Goal: Task Accomplishment & Management: Complete application form

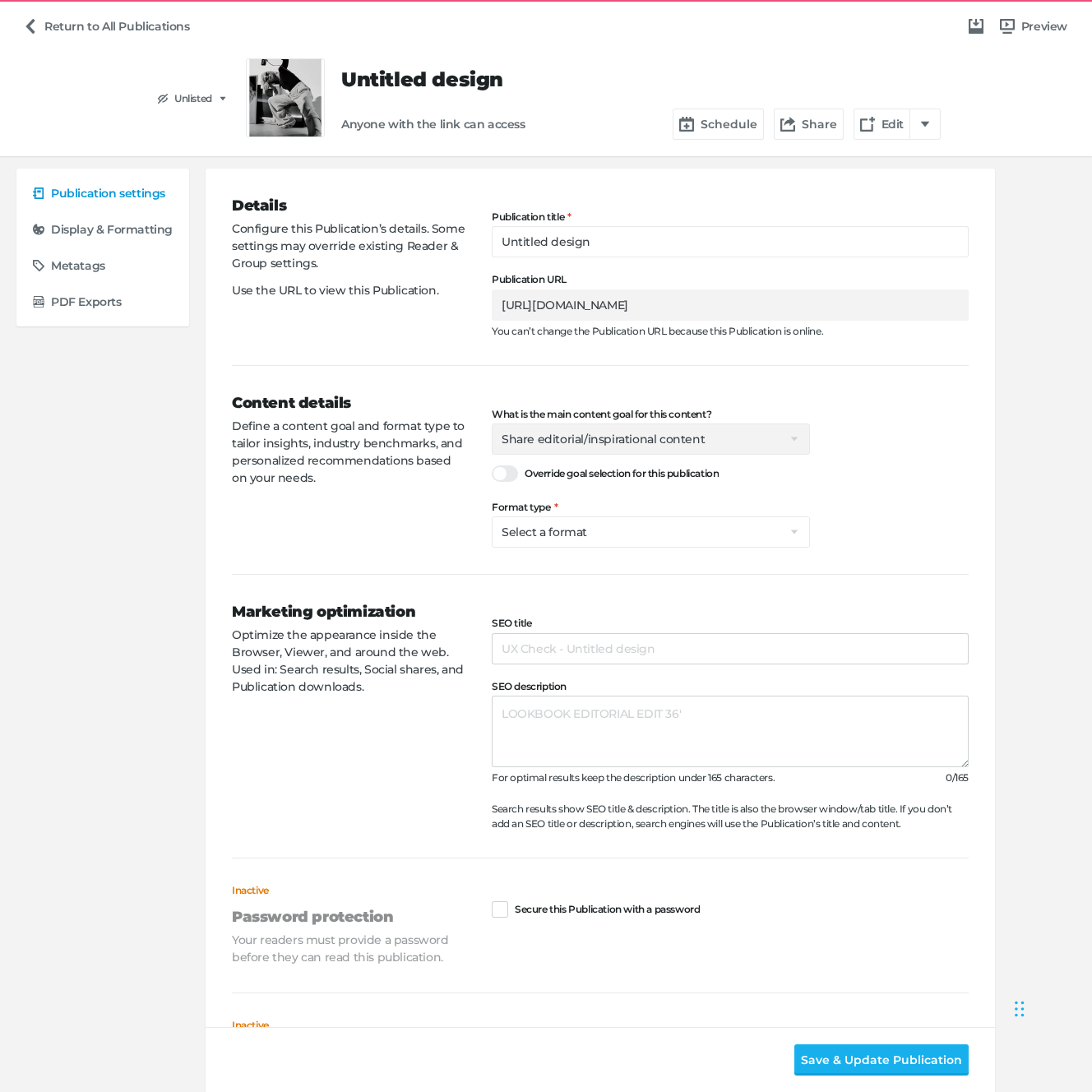
select select "se"
click at [431, 528] on div "Content details Define a content goal and format type to tailor insights, indus…" at bounding box center [362, 469] width 260 height 155
click at [572, 540] on select "Select a format Catalog Flyer Lookbook Magazine Brochure Direct mailer Social p…" at bounding box center [651, 532] width 318 height 31
click at [37, 14] on link "Return to All Publications" at bounding box center [106, 27] width 180 height 31
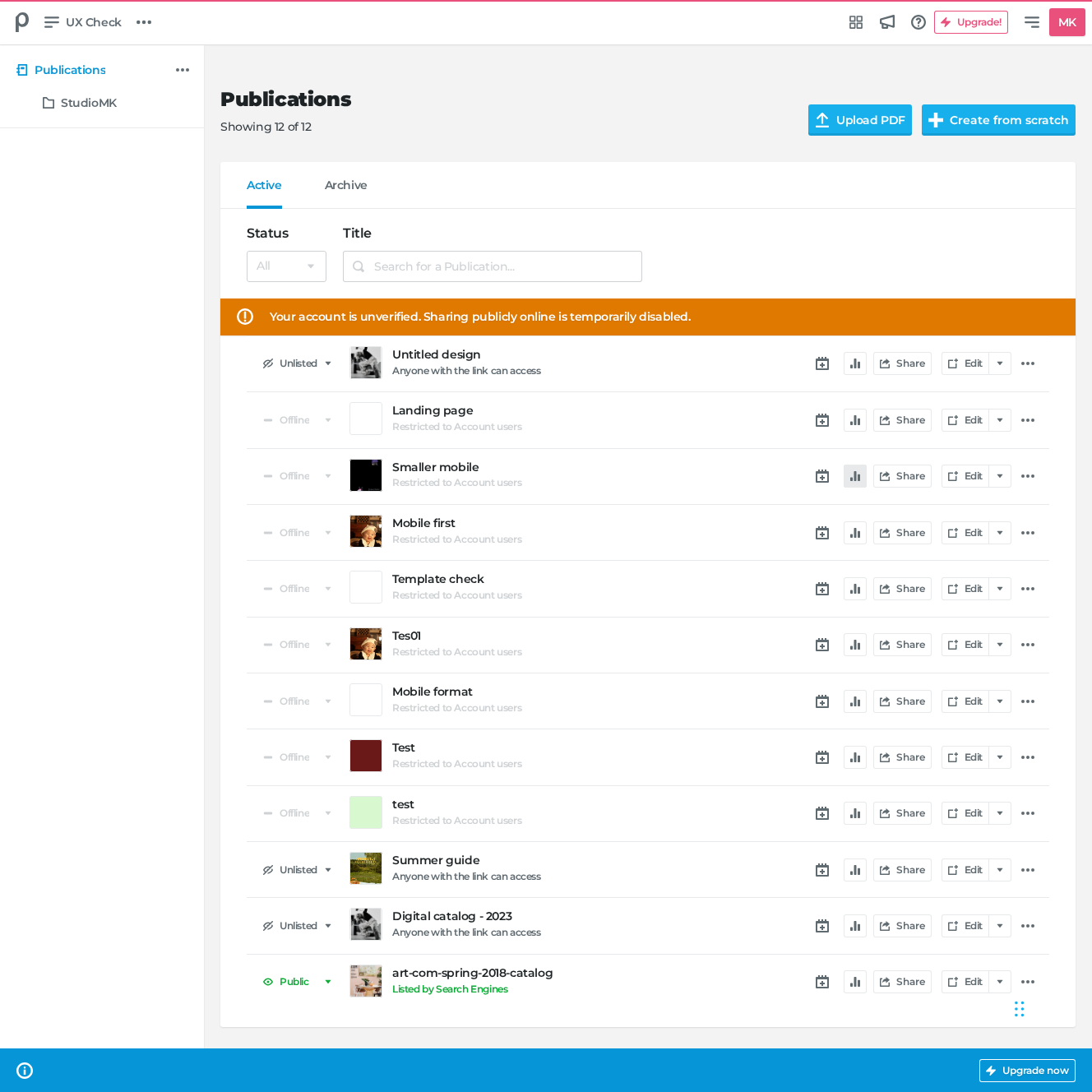
click at [859, 480] on button "button" at bounding box center [854, 475] width 23 height 23
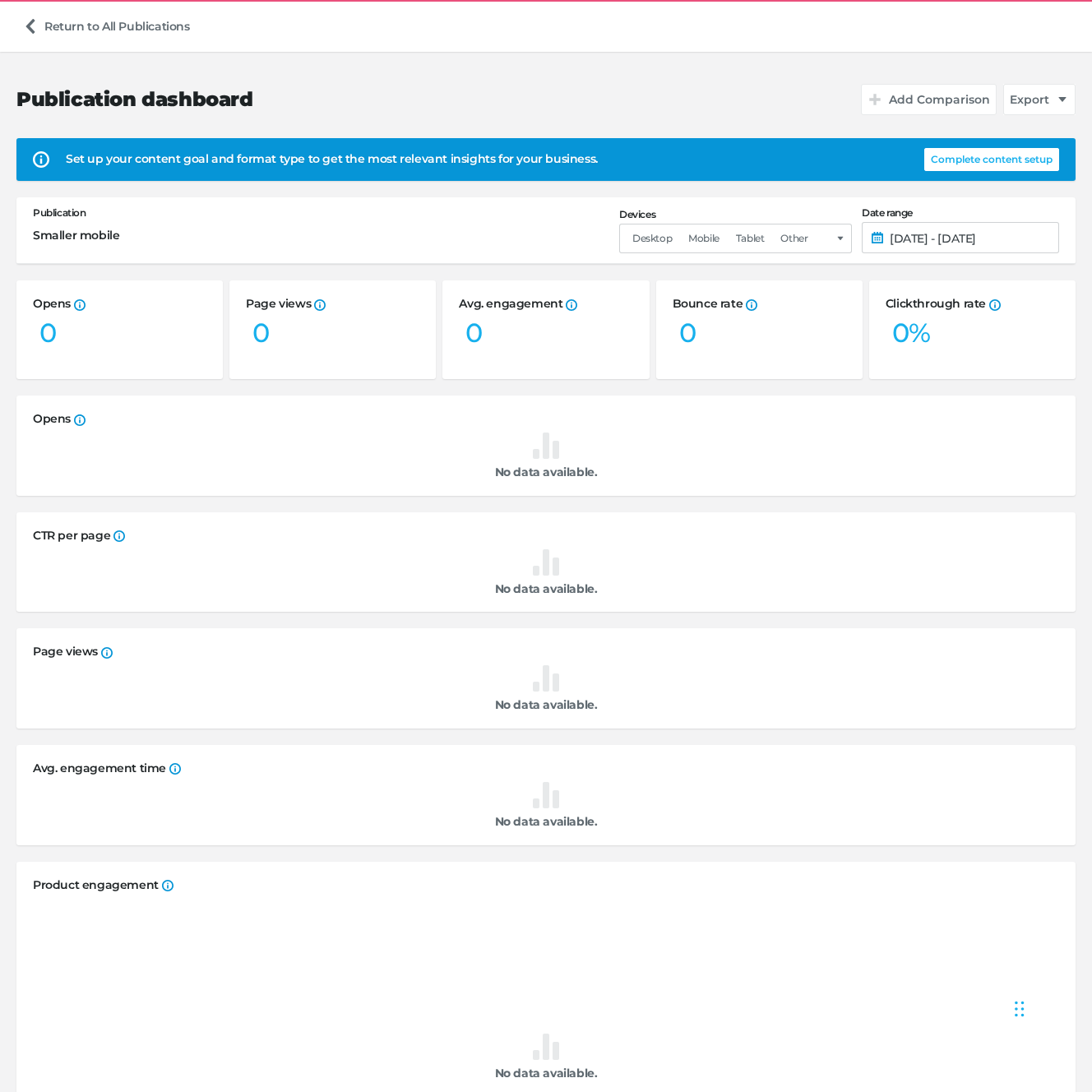
click at [999, 162] on button "Complete content setup" at bounding box center [991, 159] width 135 height 23
select select "se"
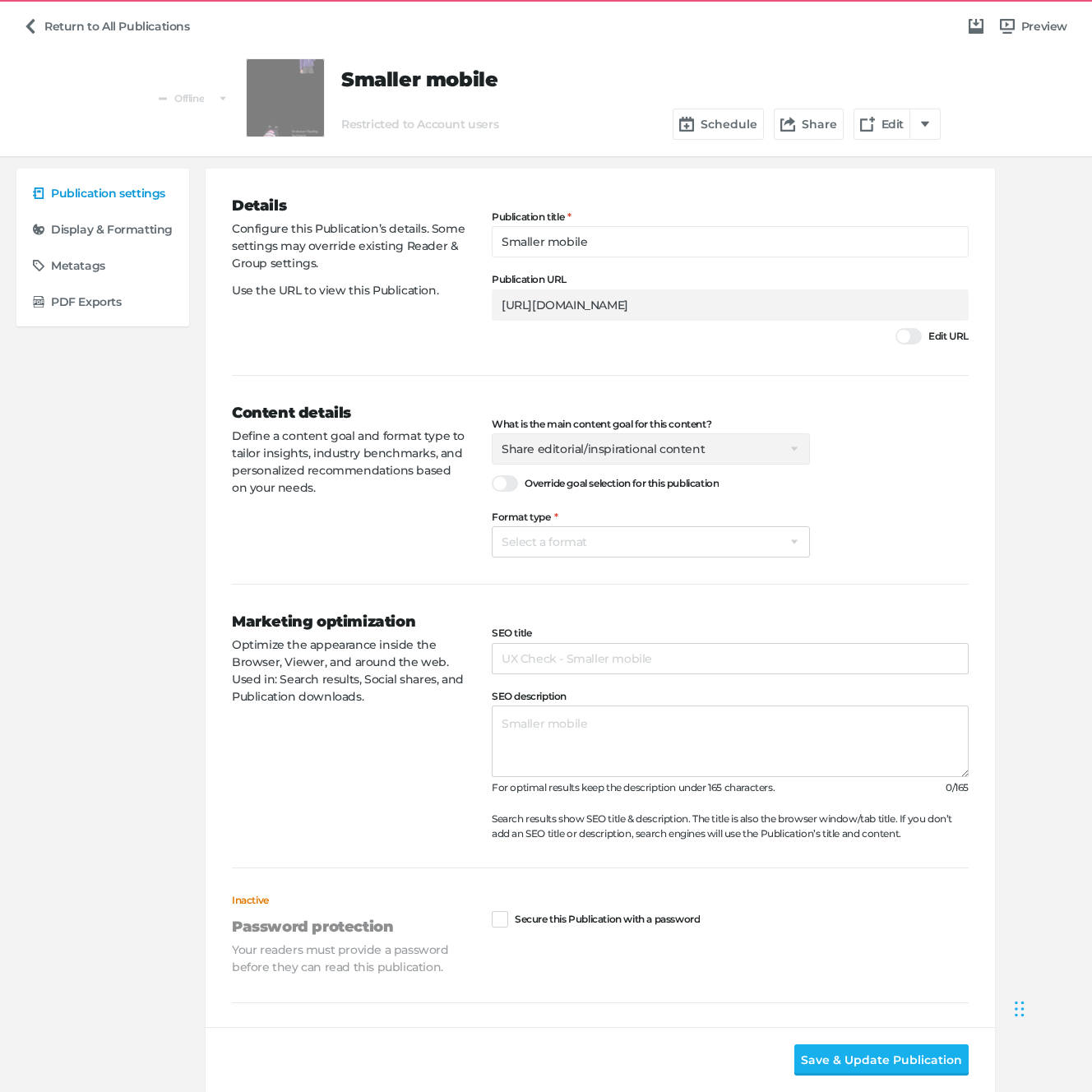
click at [314, 540] on div "Content details Define a content goal and format type to tailor insights, indus…" at bounding box center [362, 479] width 260 height 155
click at [52, 34] on link "Return to All Publications" at bounding box center [106, 27] width 180 height 31
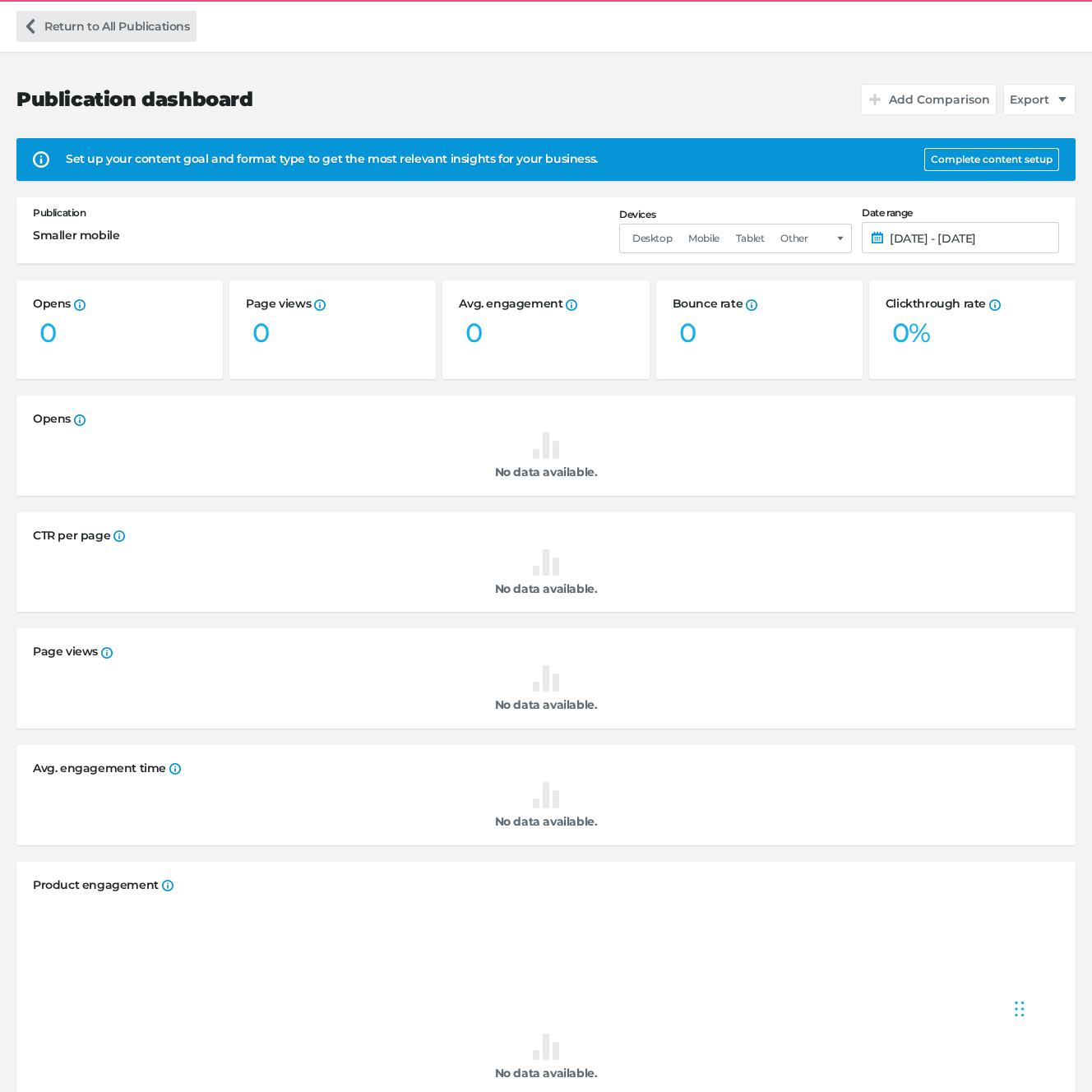
click at [56, 20] on link "Return to All Publications" at bounding box center [106, 27] width 180 height 31
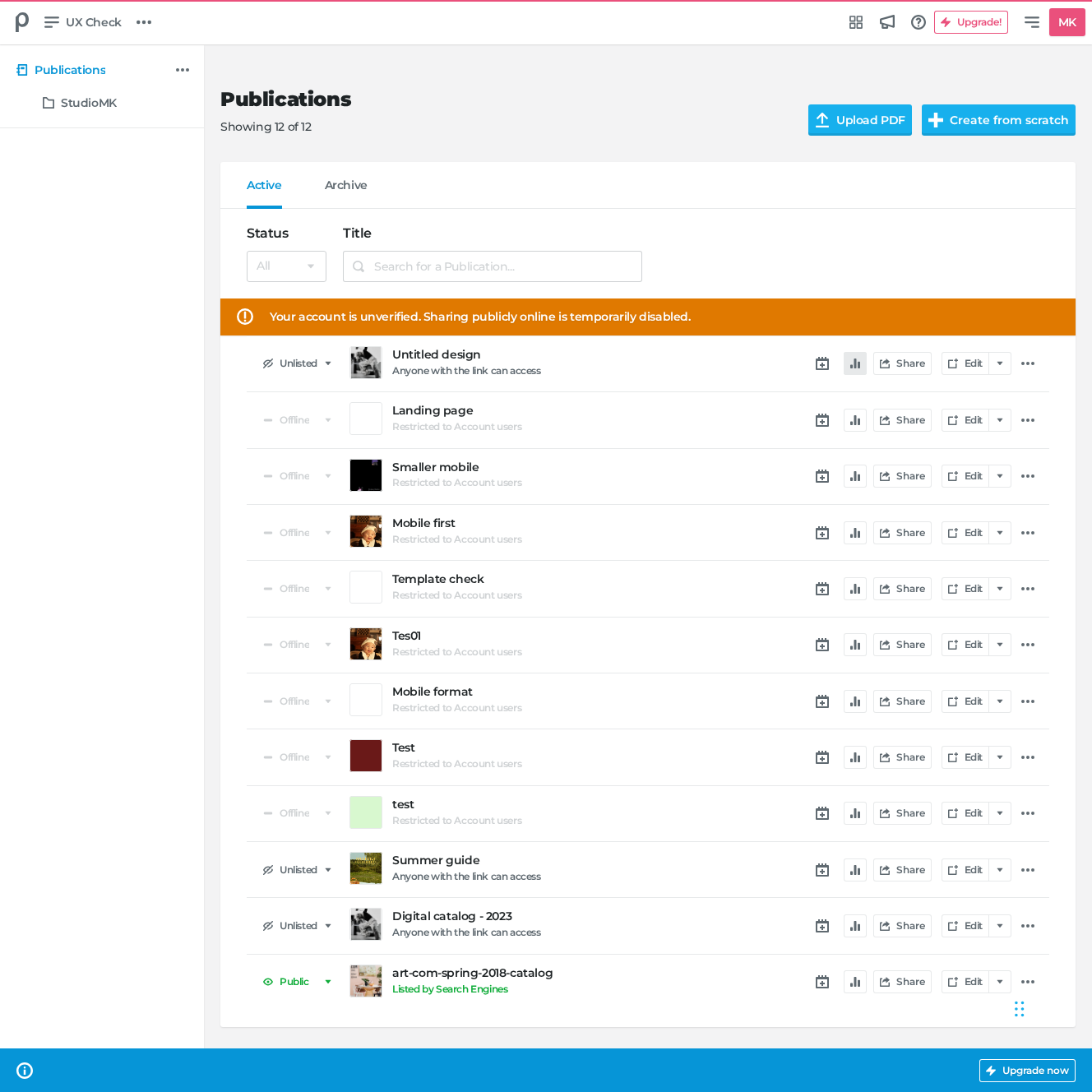
click at [856, 362] on icon "button" at bounding box center [854, 363] width 10 height 10
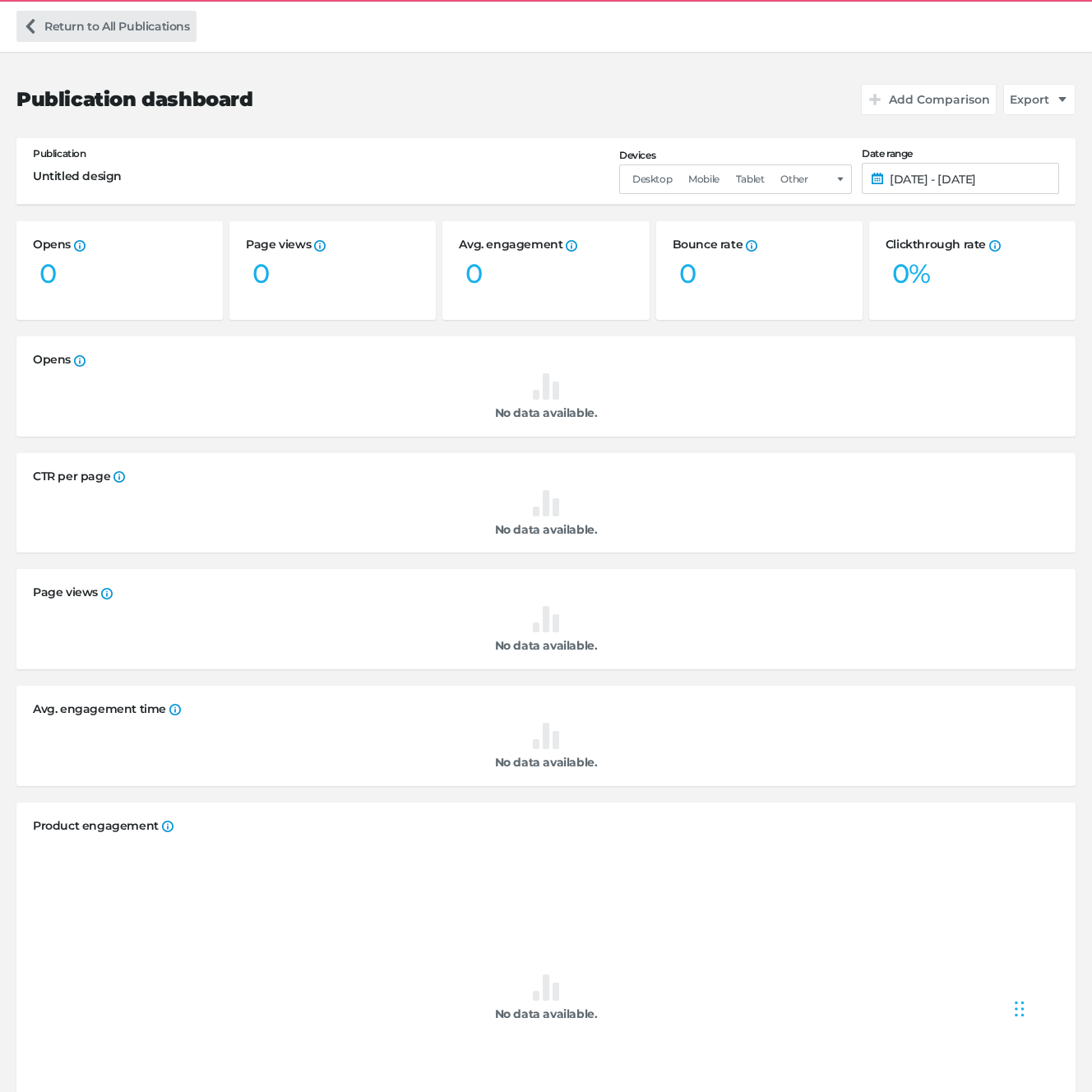
click at [43, 27] on link "Return to All Publications" at bounding box center [106, 27] width 180 height 31
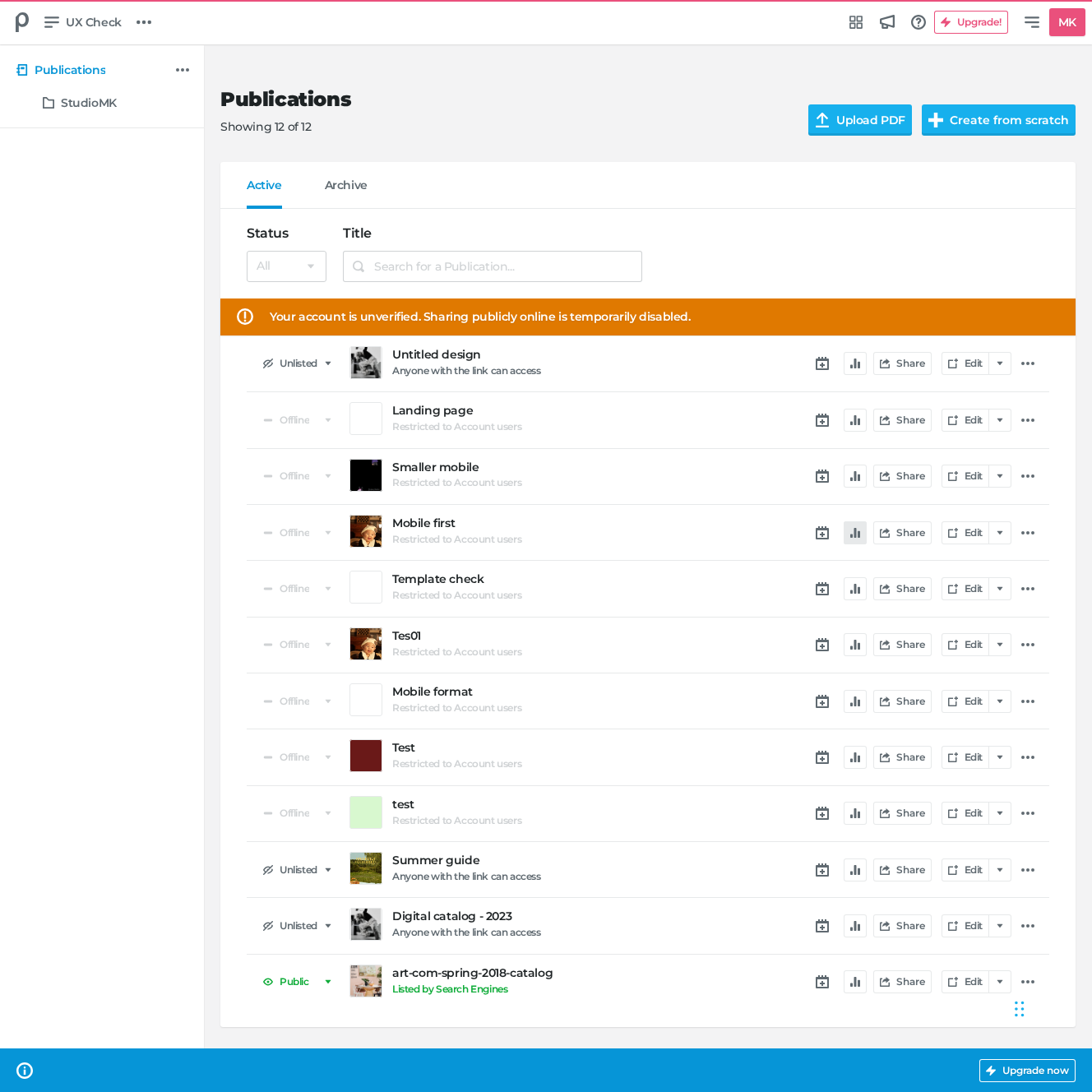
click at [861, 534] on button "button" at bounding box center [854, 532] width 23 height 23
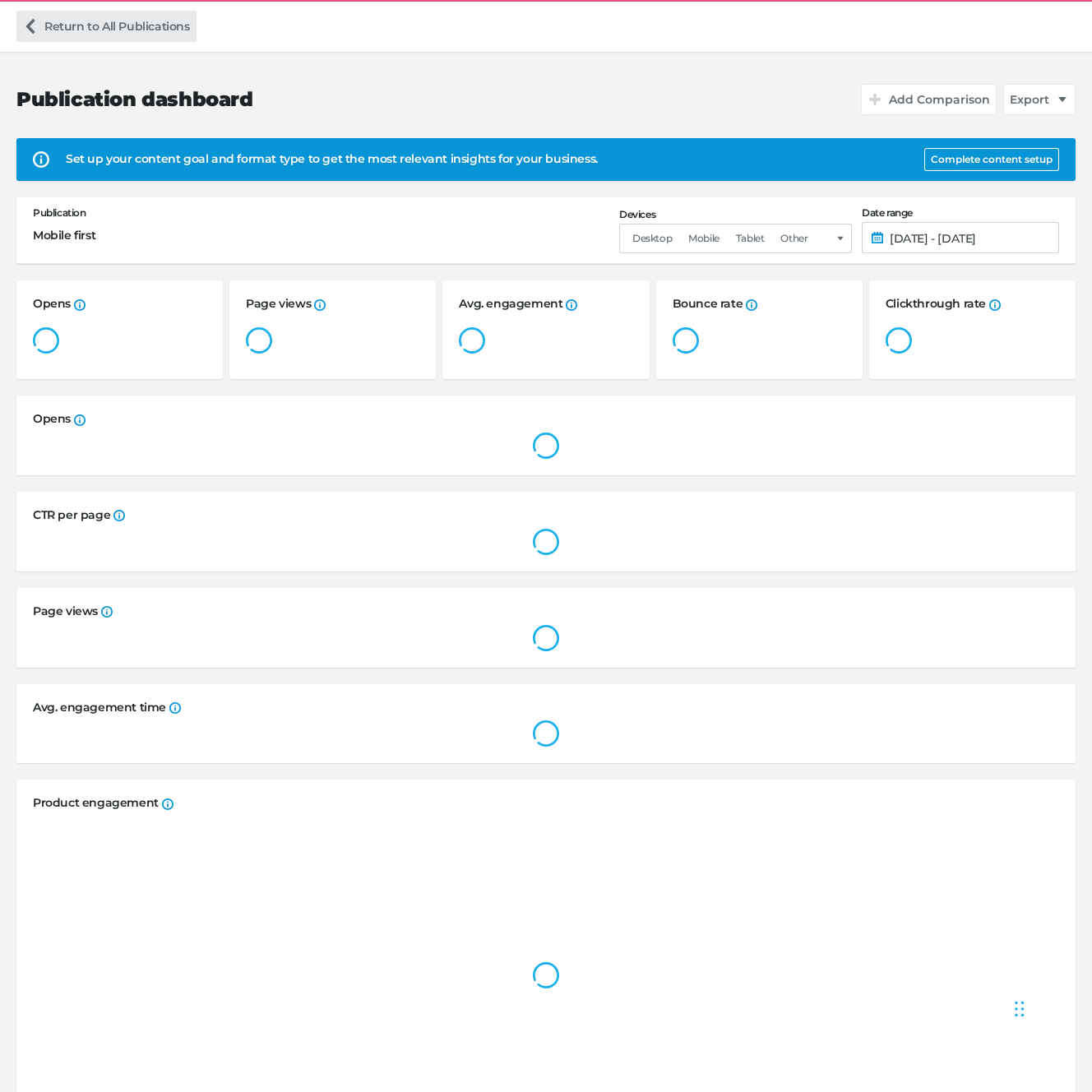
click at [100, 28] on link "Return to All Publications" at bounding box center [106, 27] width 180 height 31
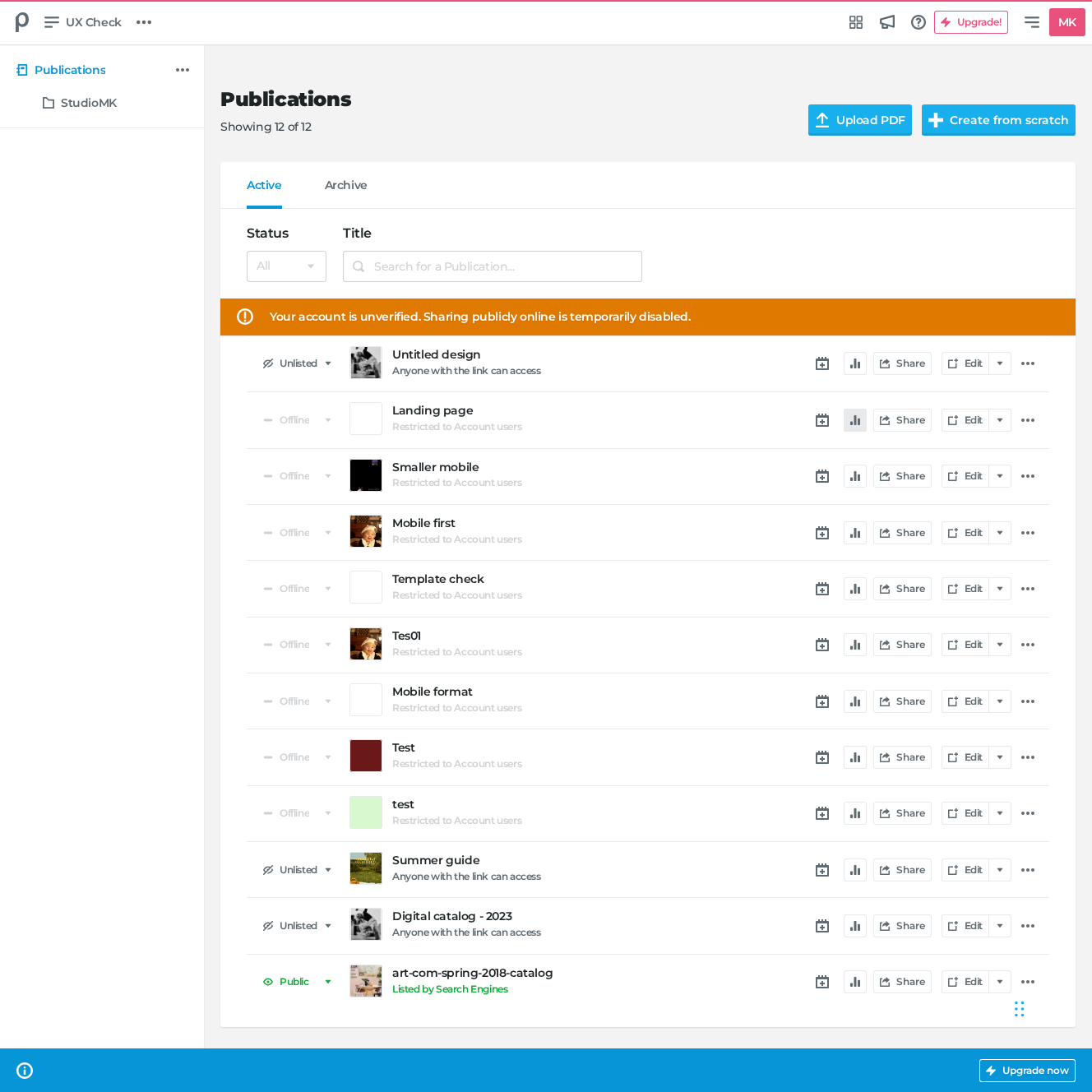
click at [852, 418] on icon "button" at bounding box center [854, 419] width 10 height 10
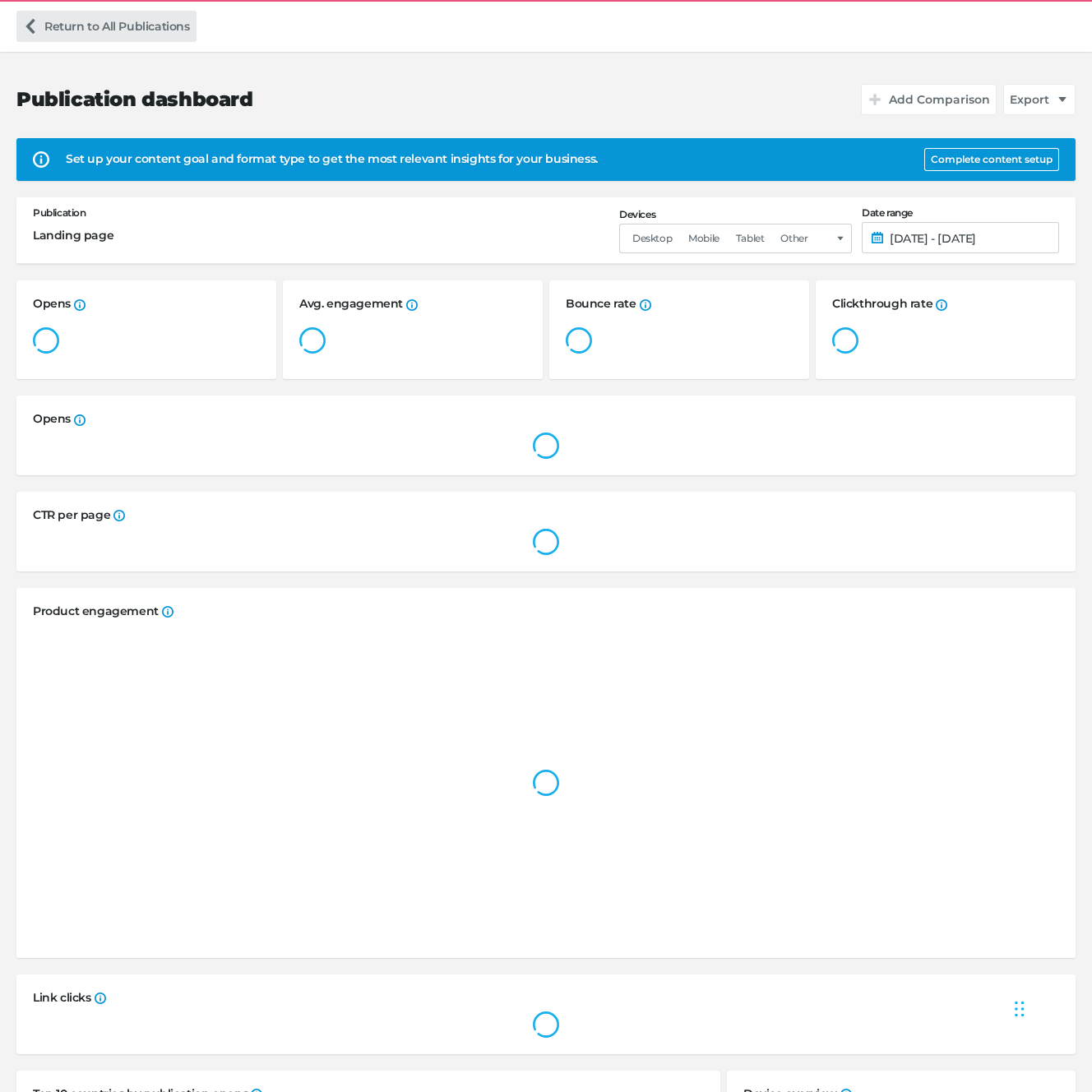
click at [61, 27] on link "Return to All Publications" at bounding box center [106, 27] width 180 height 31
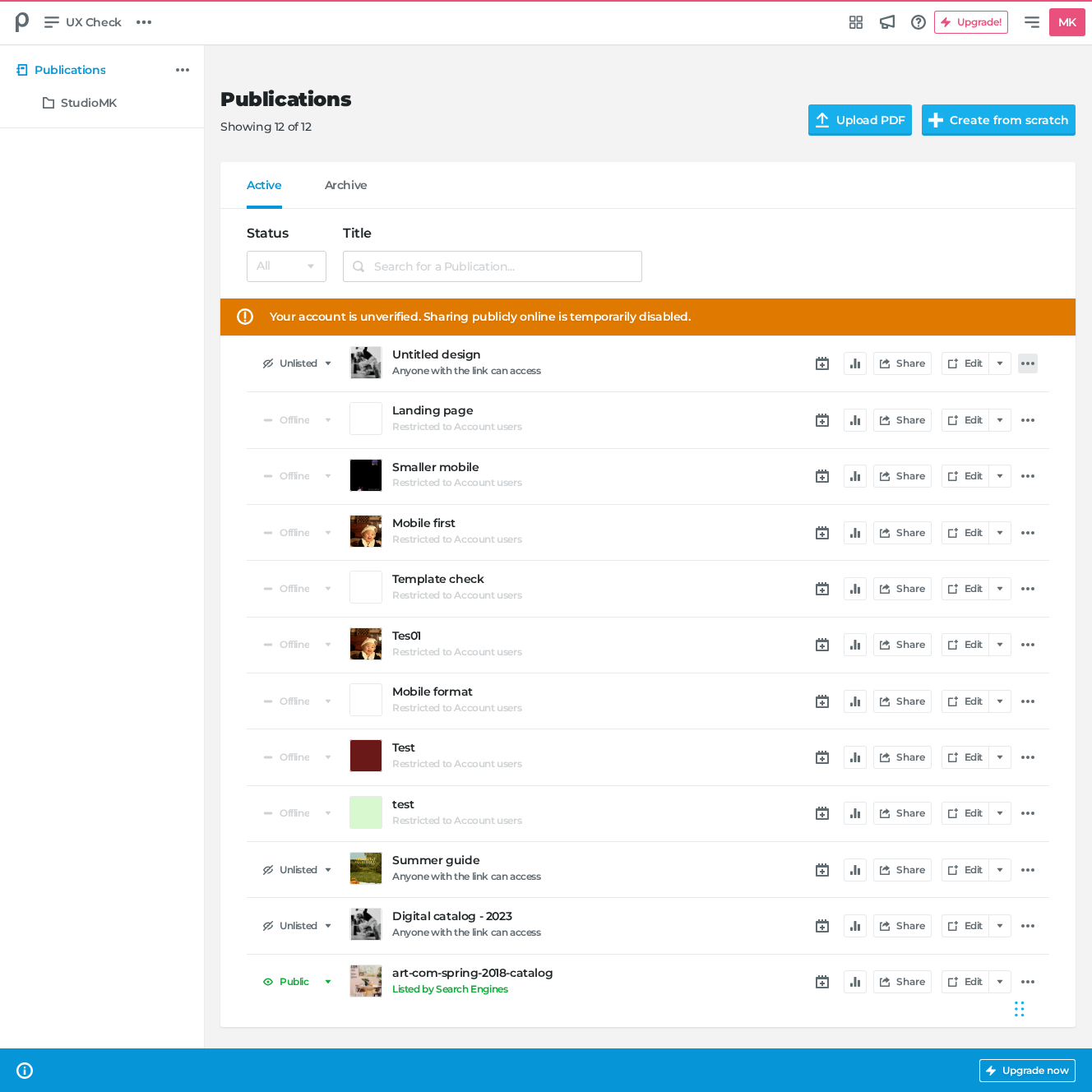
click at [1020, 369] on link at bounding box center [1027, 362] width 19 height 19
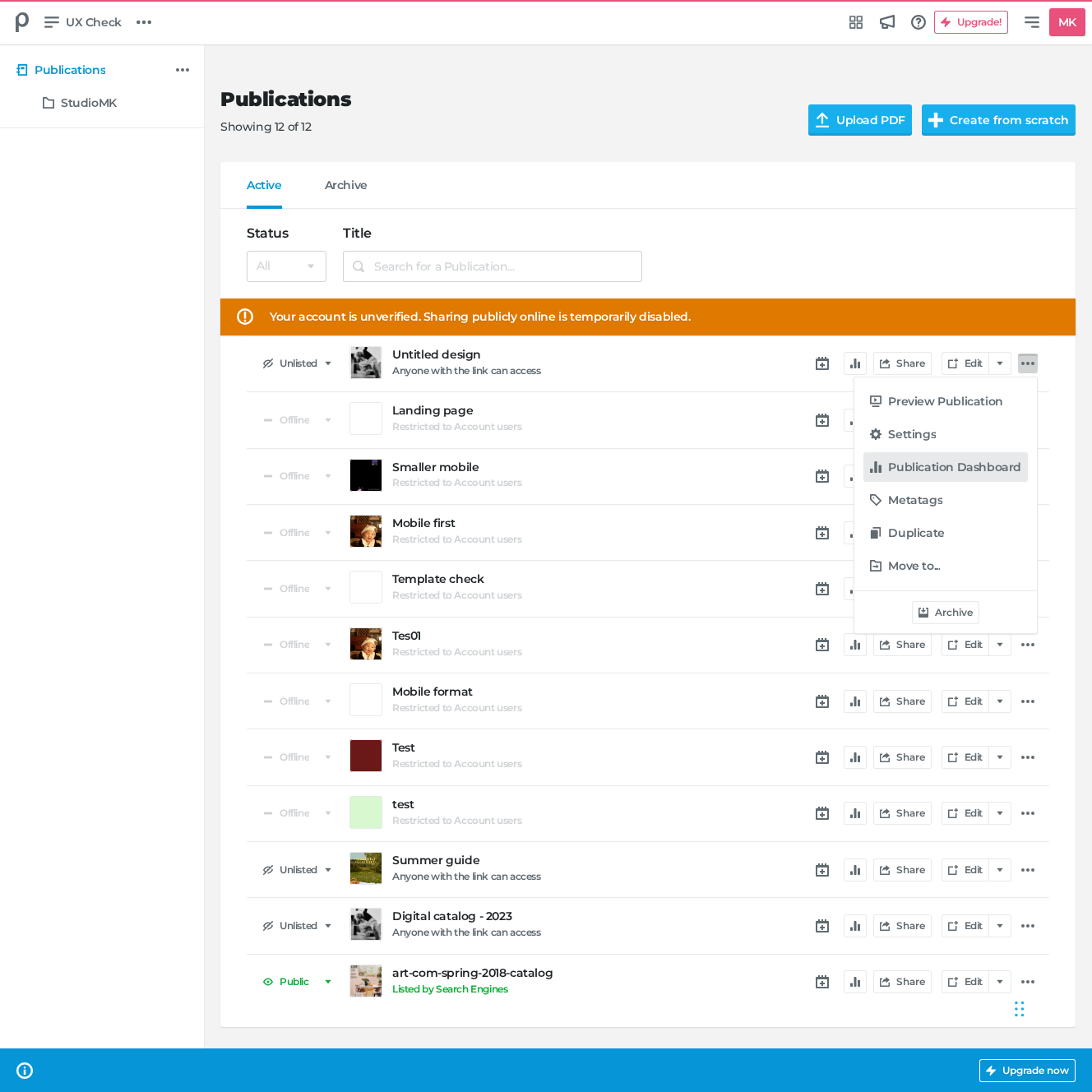
click at [930, 464] on h5 "Publication Dashboard" at bounding box center [953, 467] width 133 height 14
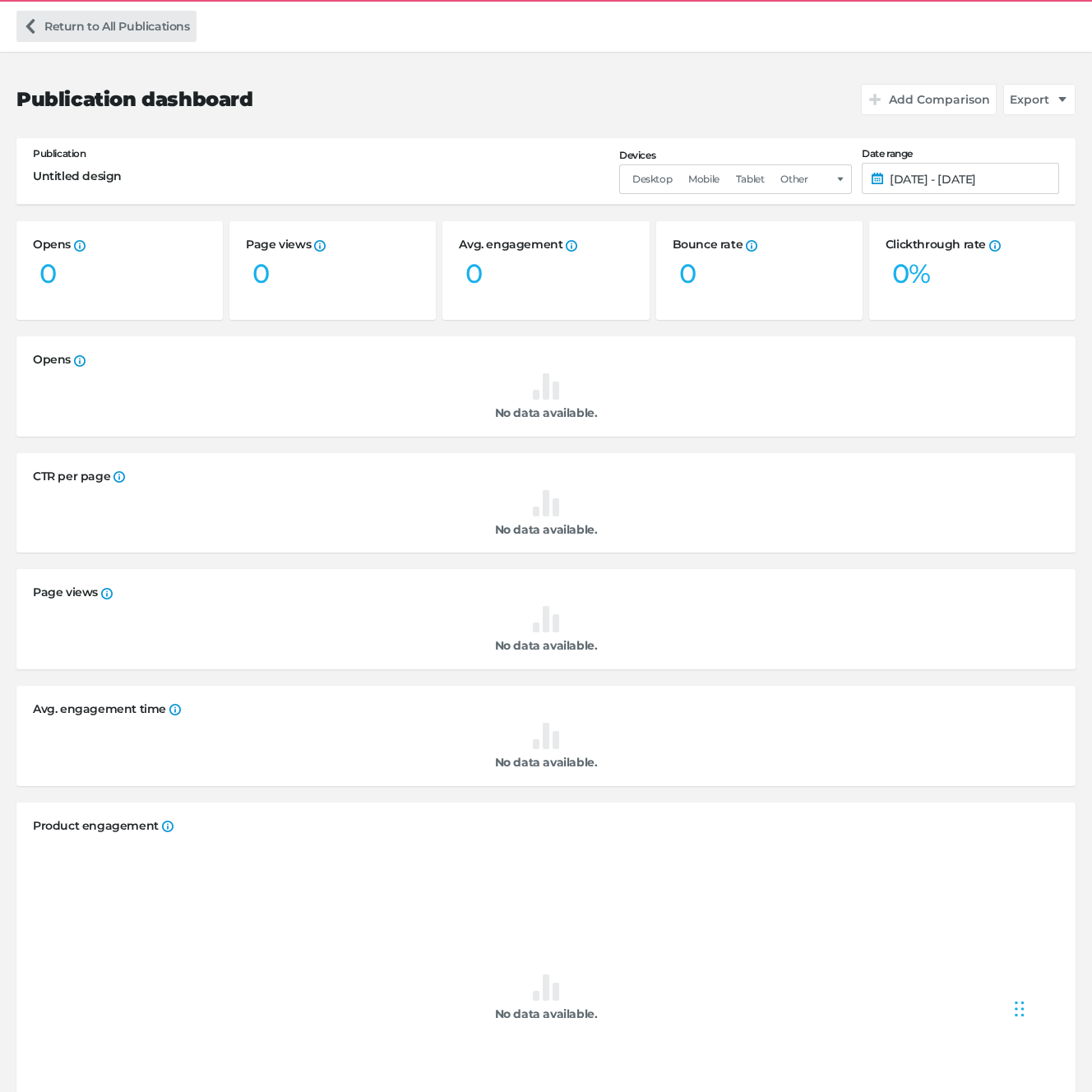
click at [121, 33] on link "Return to All Publications" at bounding box center [106, 27] width 180 height 31
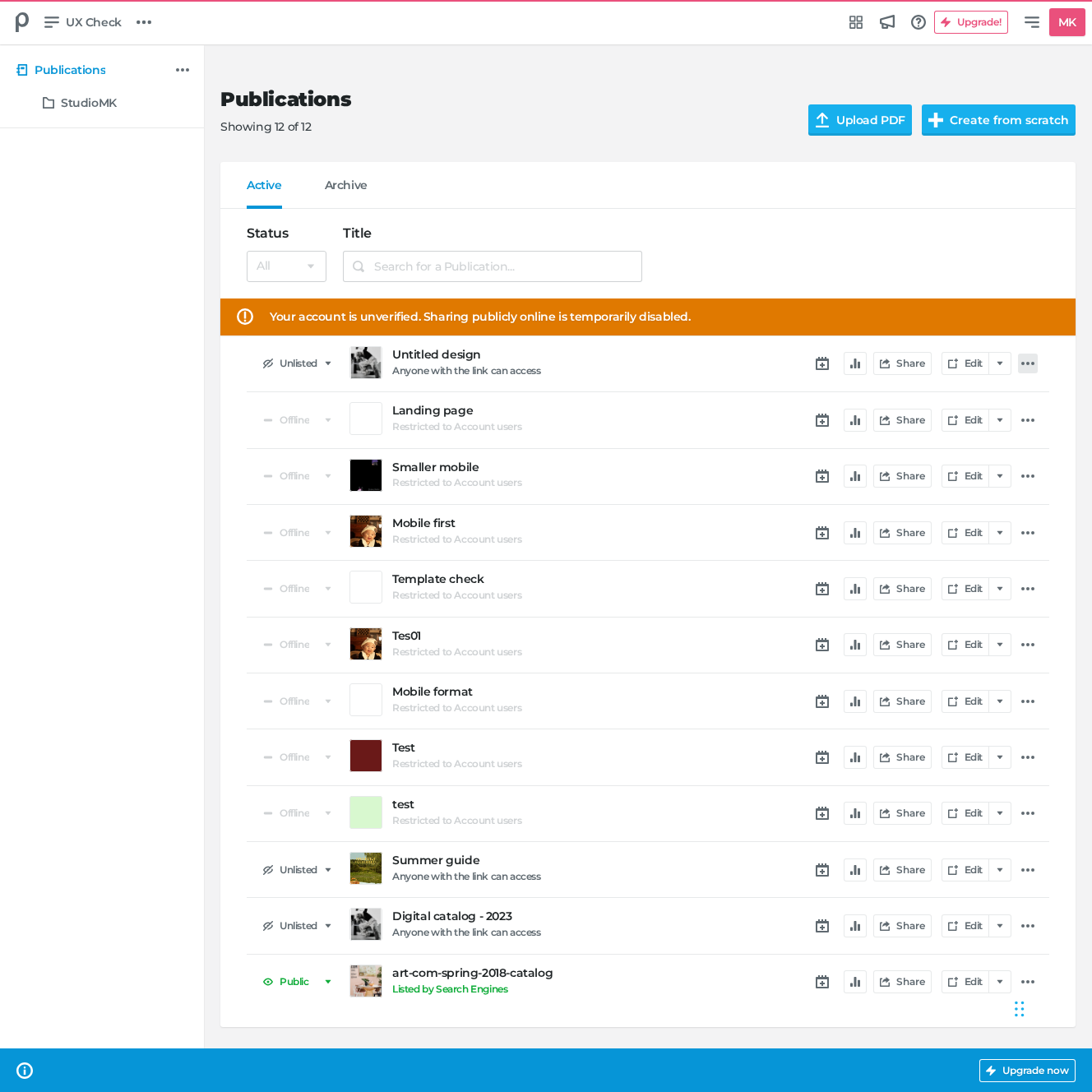
click at [1024, 360] on icon at bounding box center [1028, 363] width 13 height 13
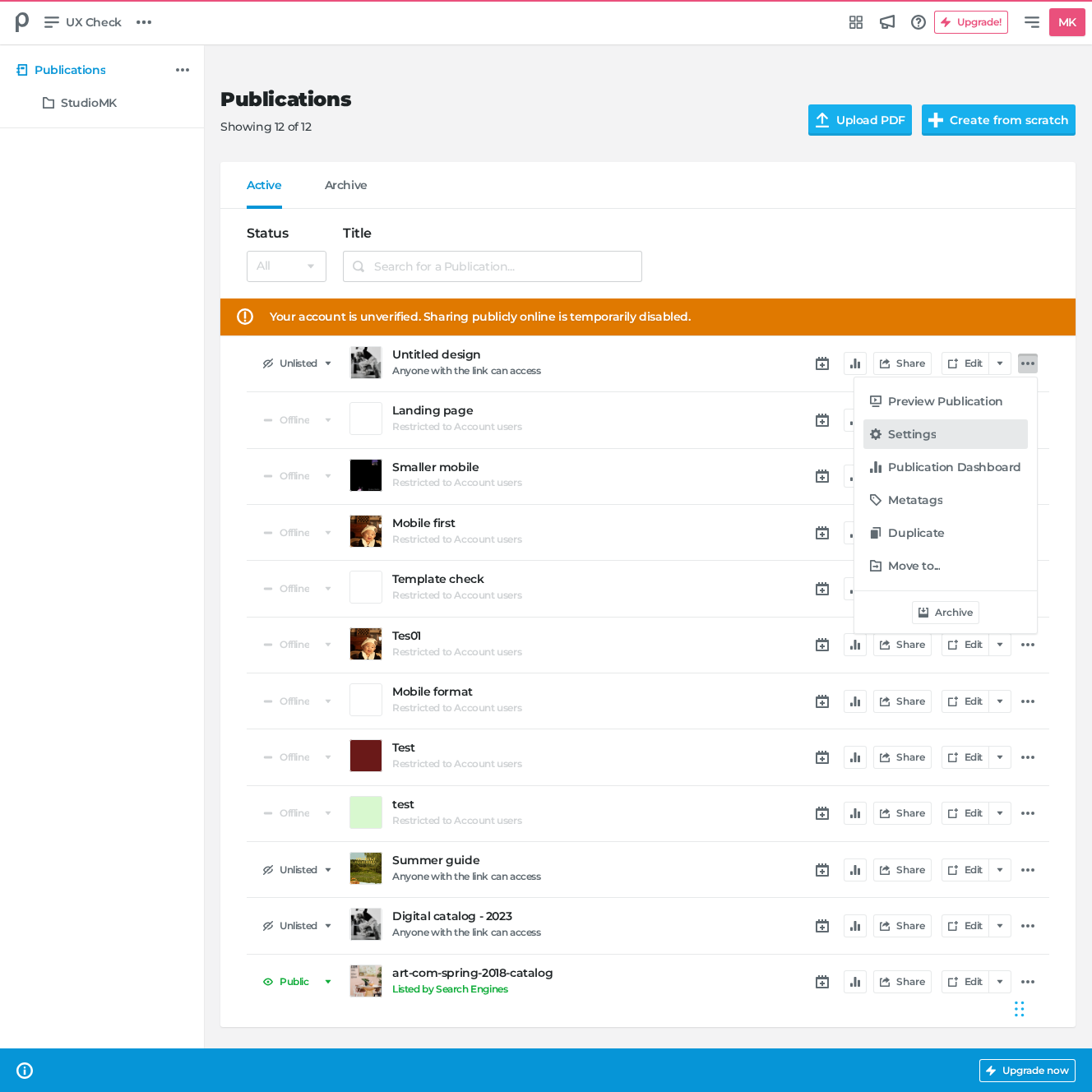
click at [976, 431] on div "Settings" at bounding box center [953, 434] width 133 height 17
select select "se"
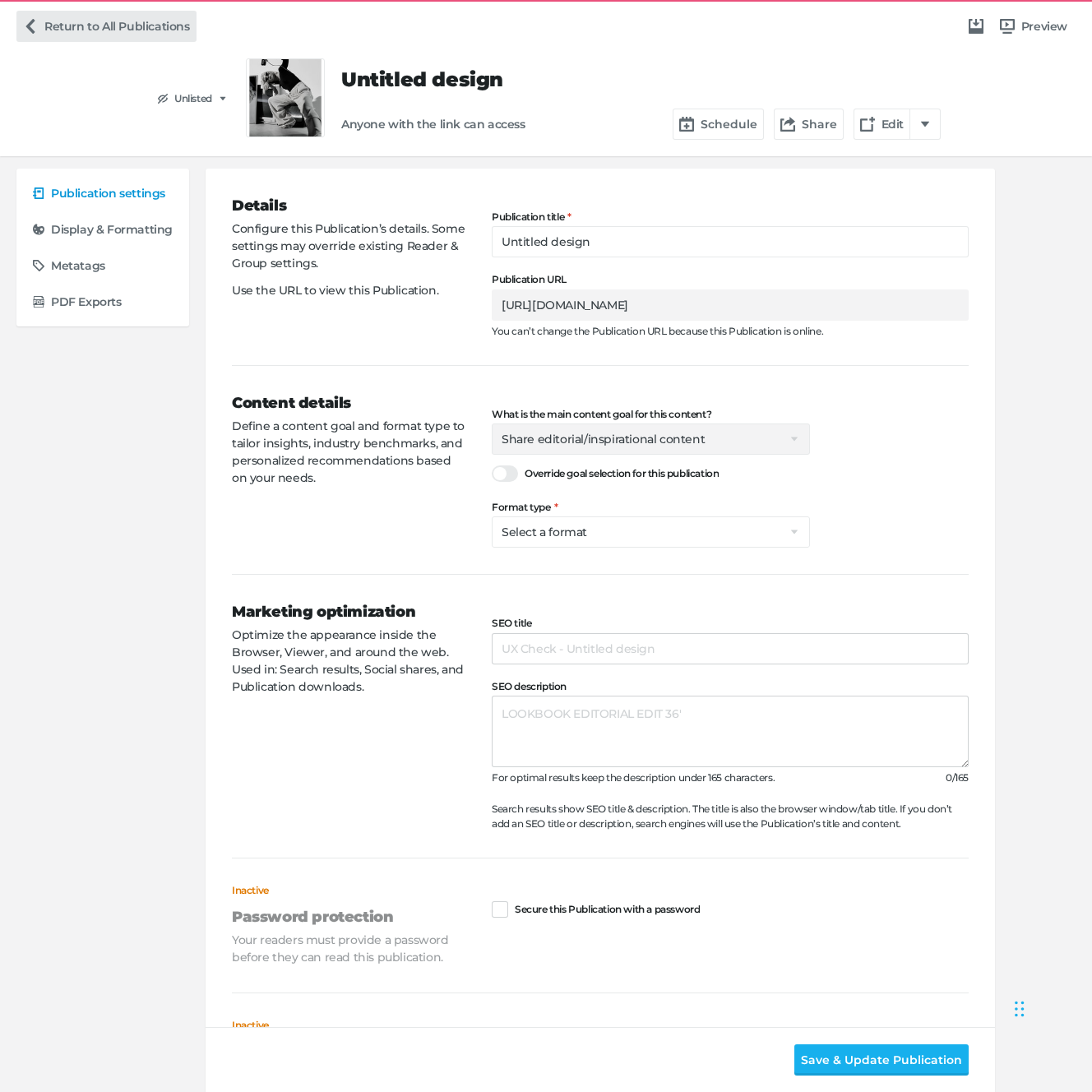
click at [54, 33] on link "Return to All Publications" at bounding box center [106, 27] width 180 height 31
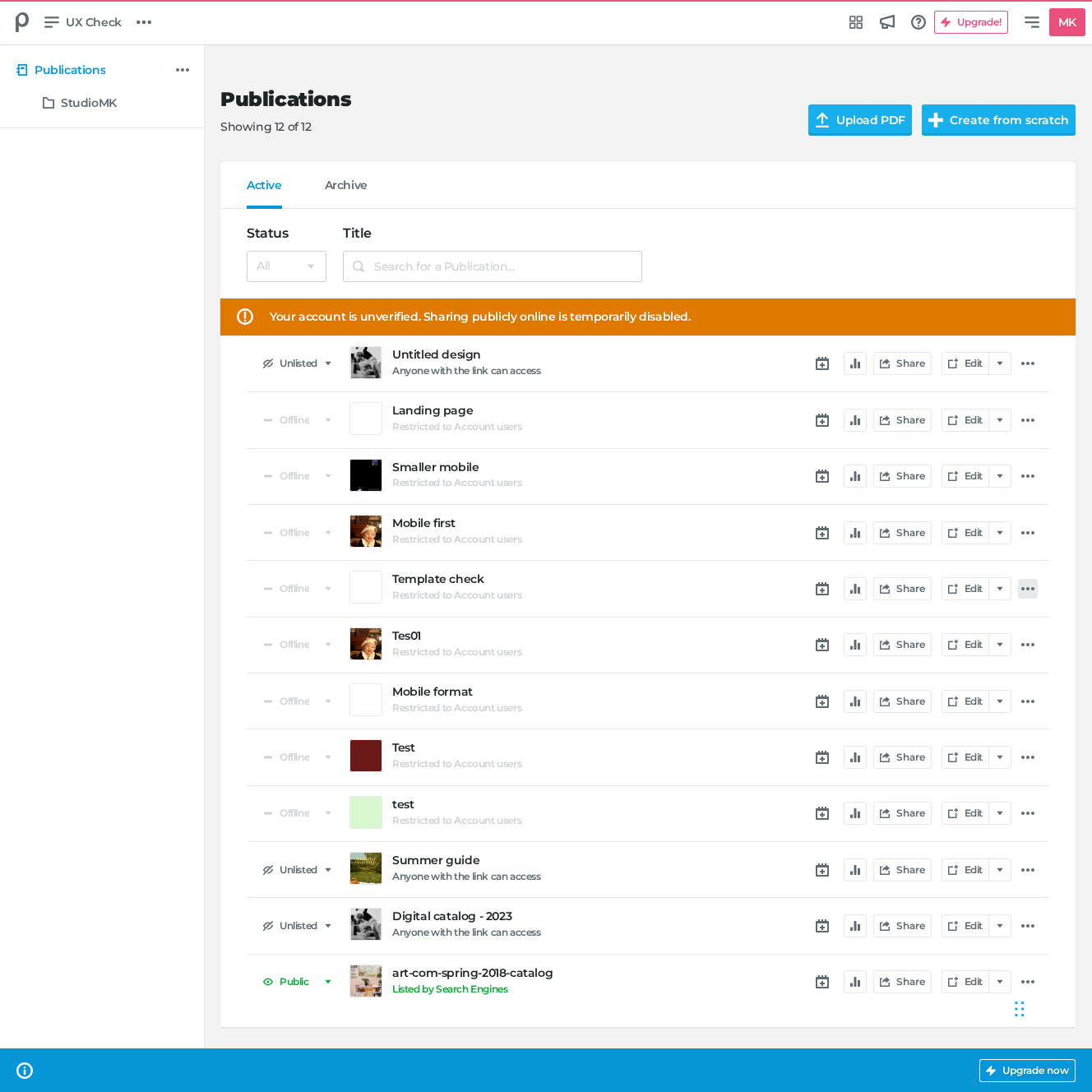
click at [1023, 594] on icon at bounding box center [1028, 588] width 13 height 13
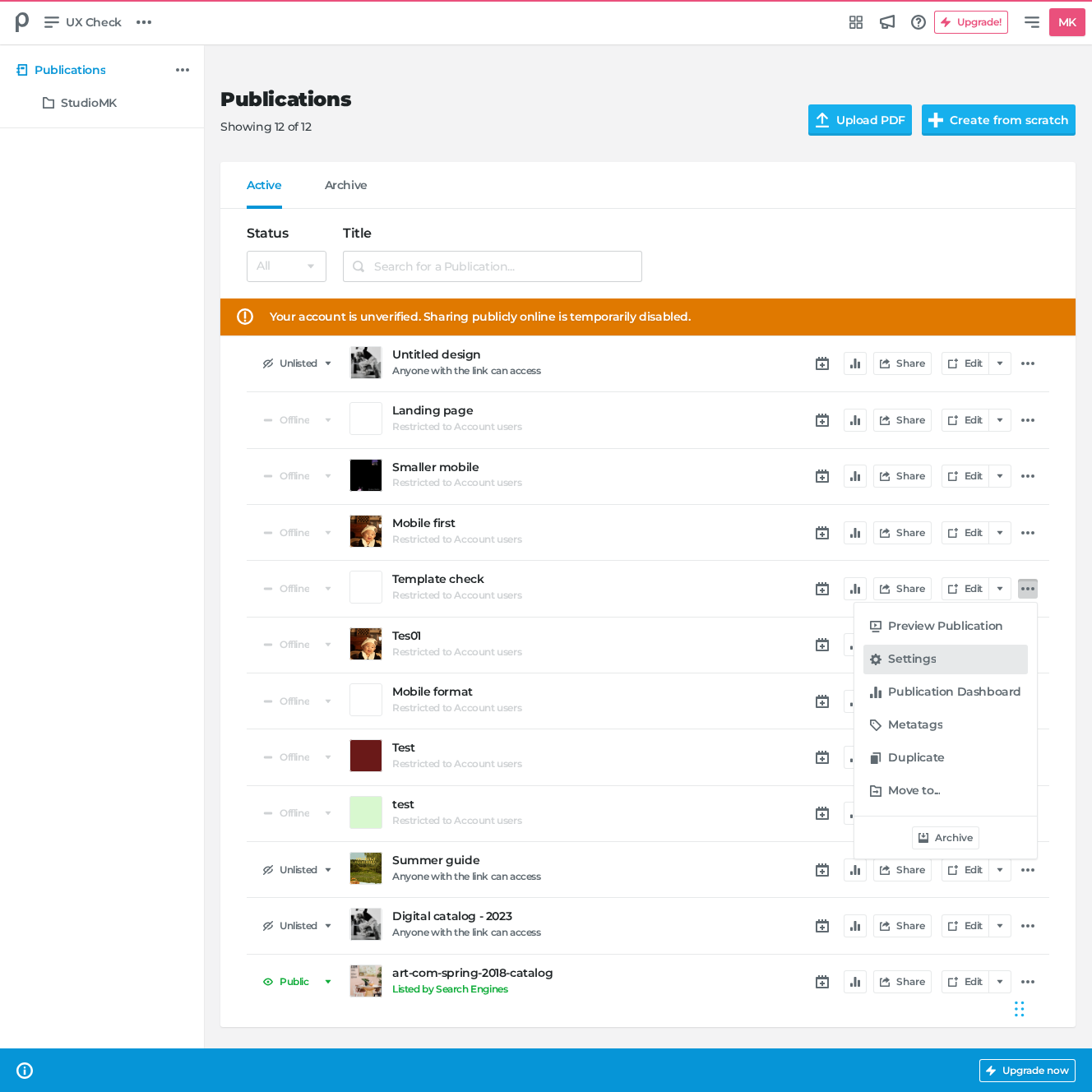
click at [900, 662] on h5 "Settings" at bounding box center [911, 658] width 48 height 14
select select "se"
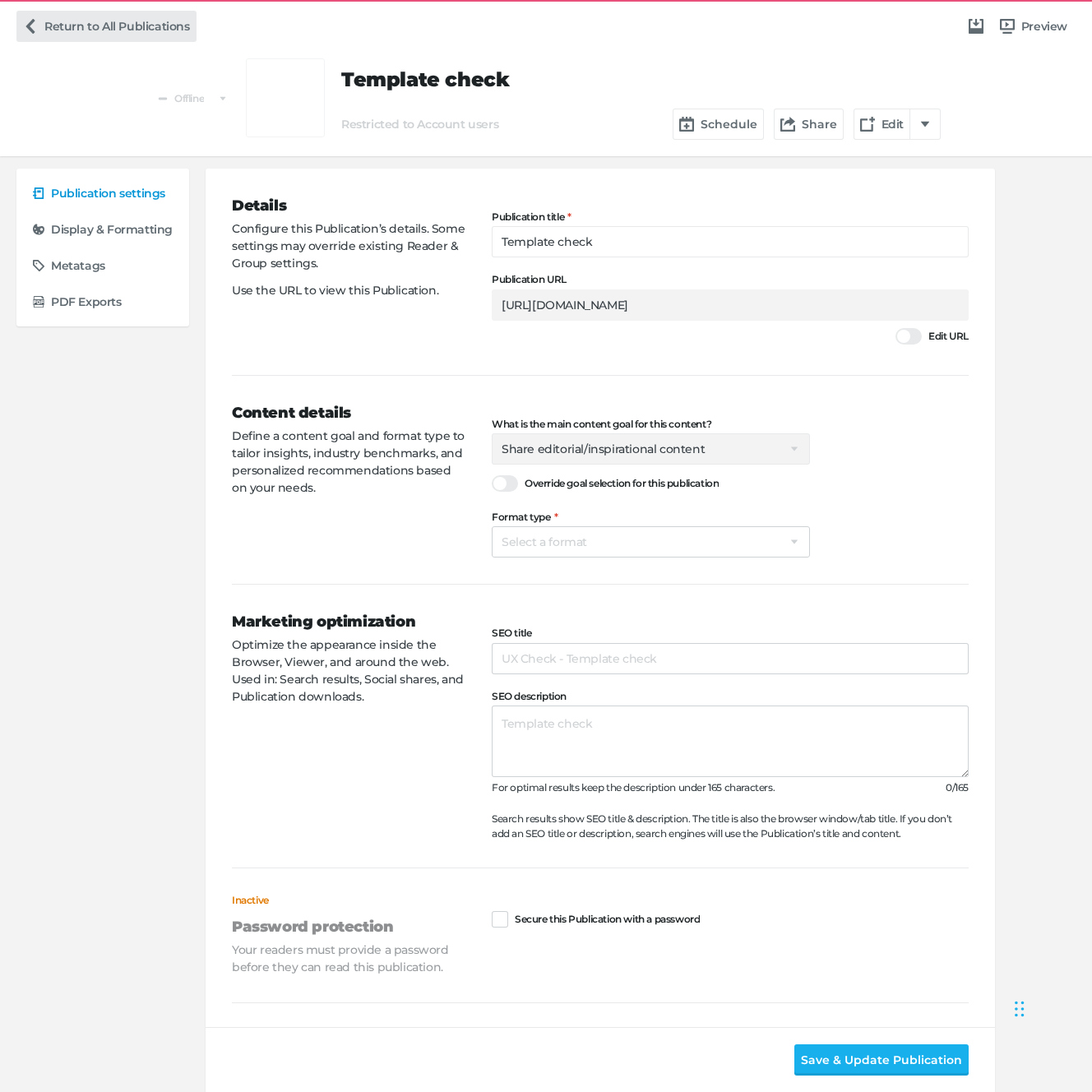
click at [60, 34] on link "Return to All Publications" at bounding box center [106, 27] width 180 height 31
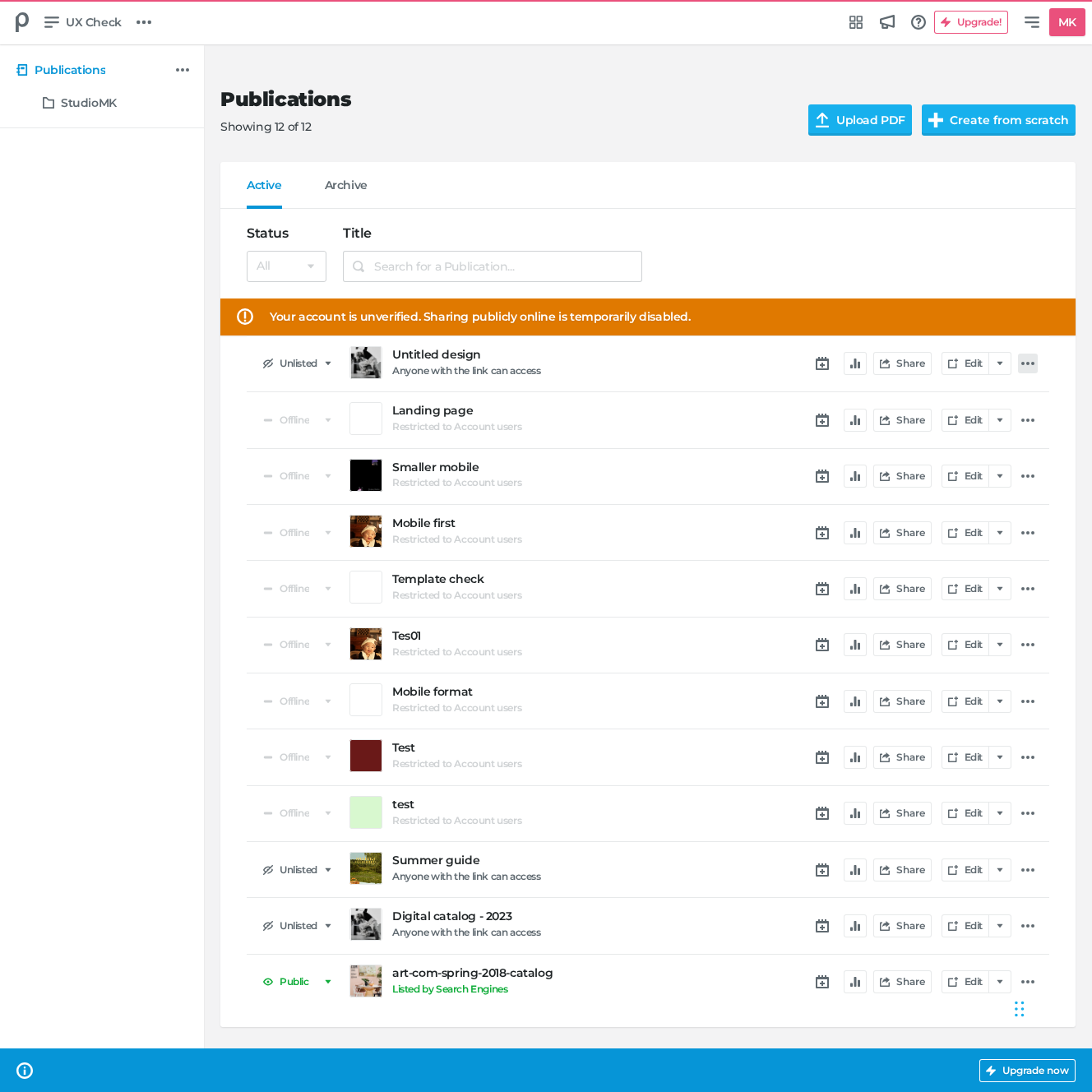
click at [1022, 362] on icon at bounding box center [1028, 363] width 13 height 4
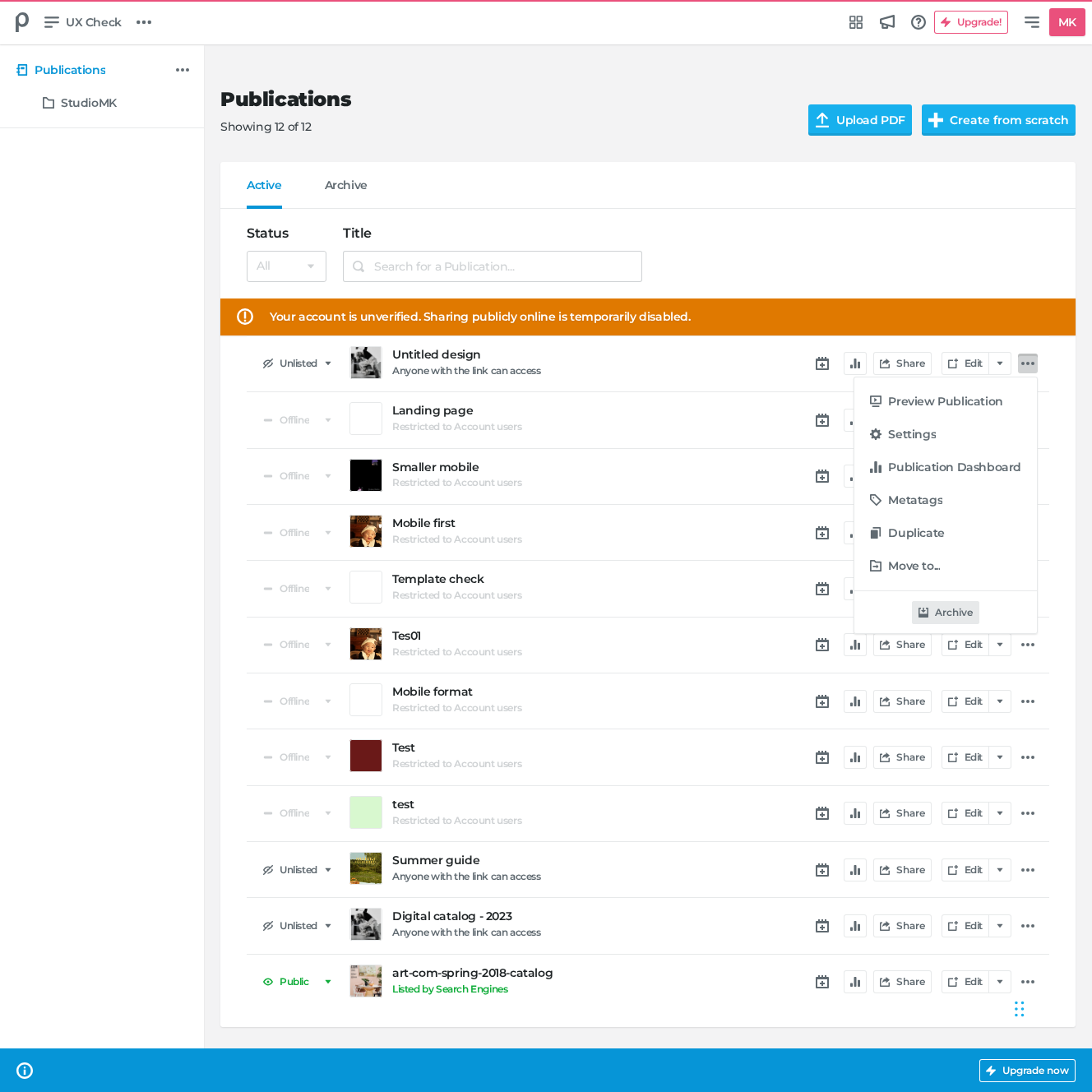
click at [935, 611] on button "Archive" at bounding box center [944, 612] width 67 height 23
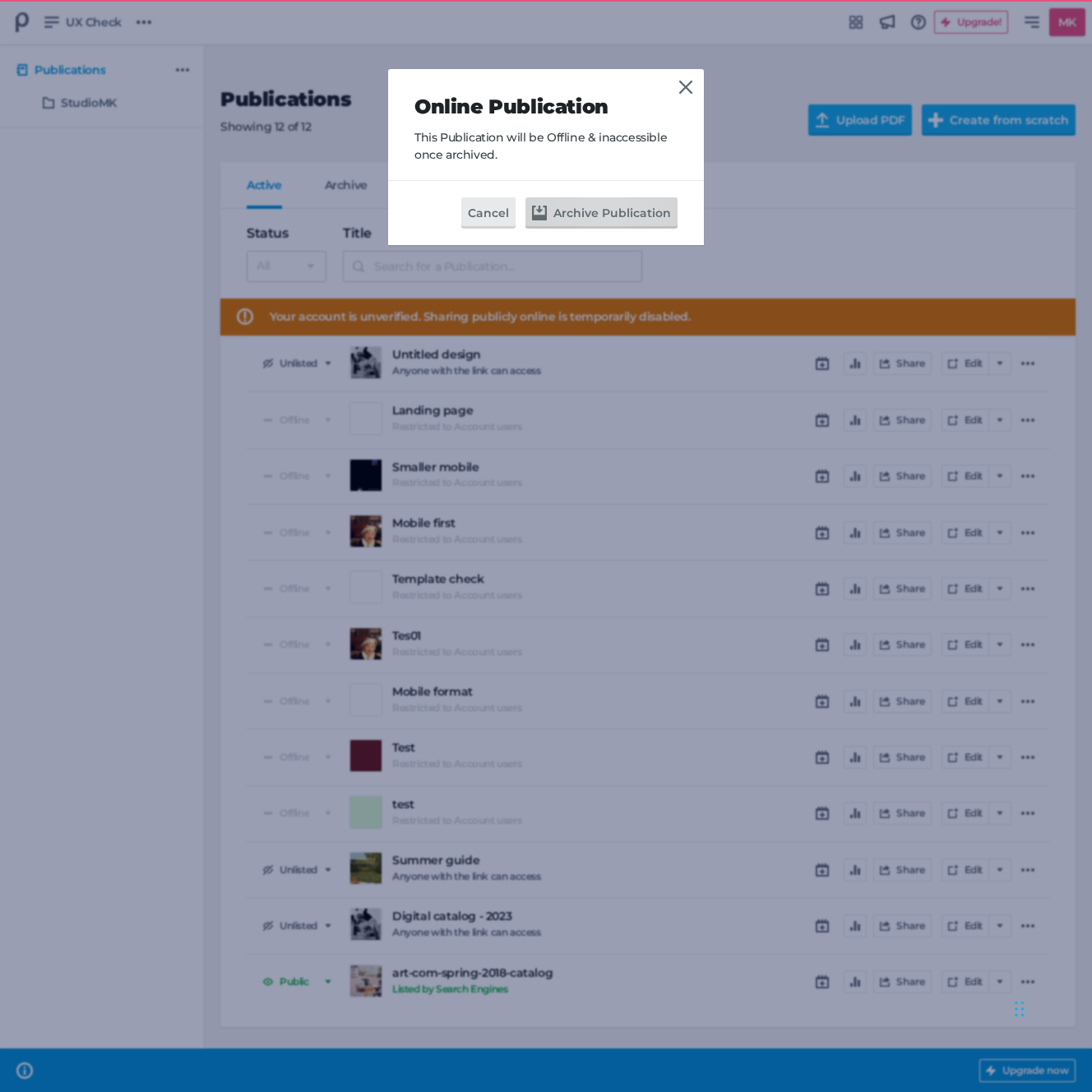
click at [621, 211] on button "Archive Publication" at bounding box center [601, 213] width 152 height 31
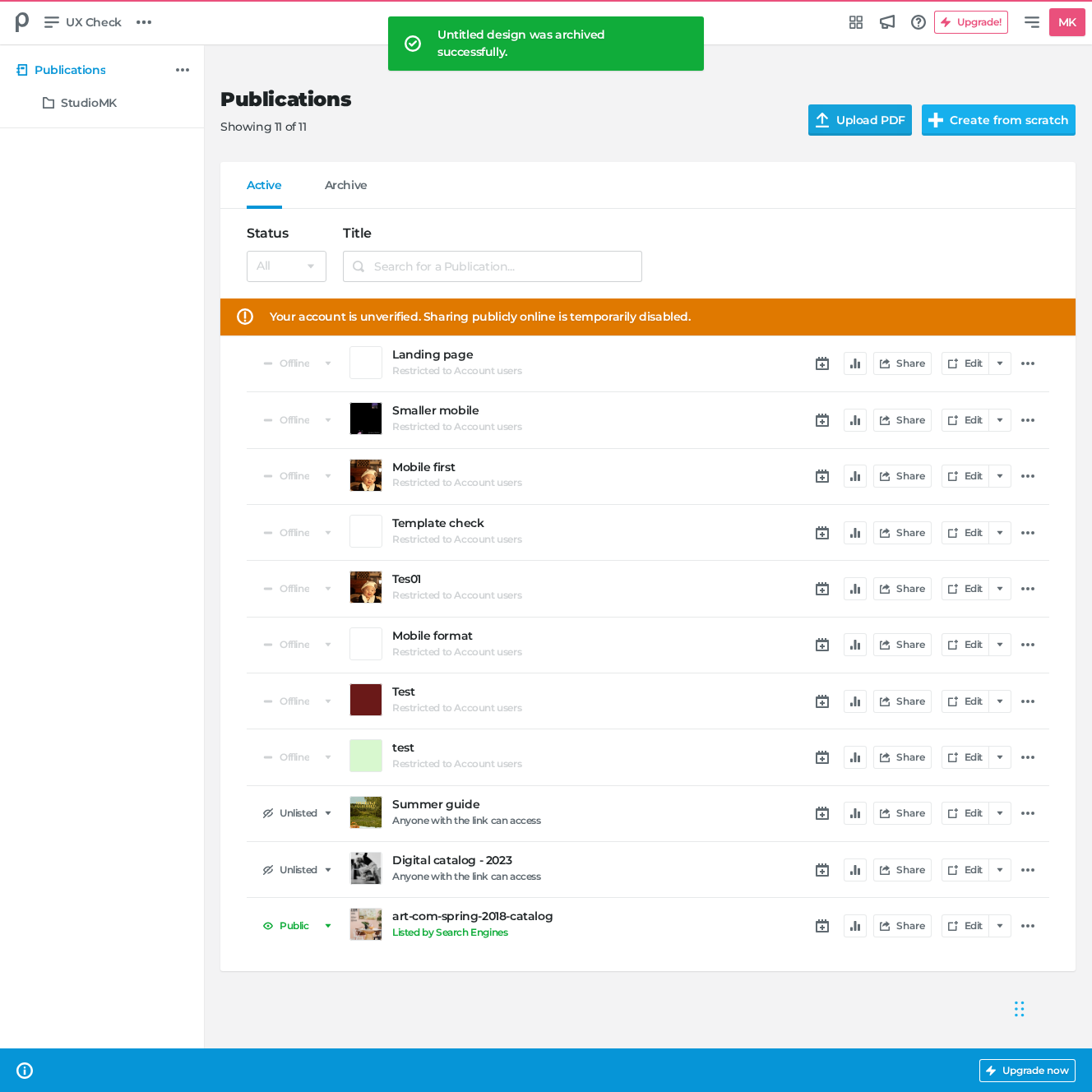
click at [832, 127] on input "Upload PDF" at bounding box center [870, 120] width 124 height 31
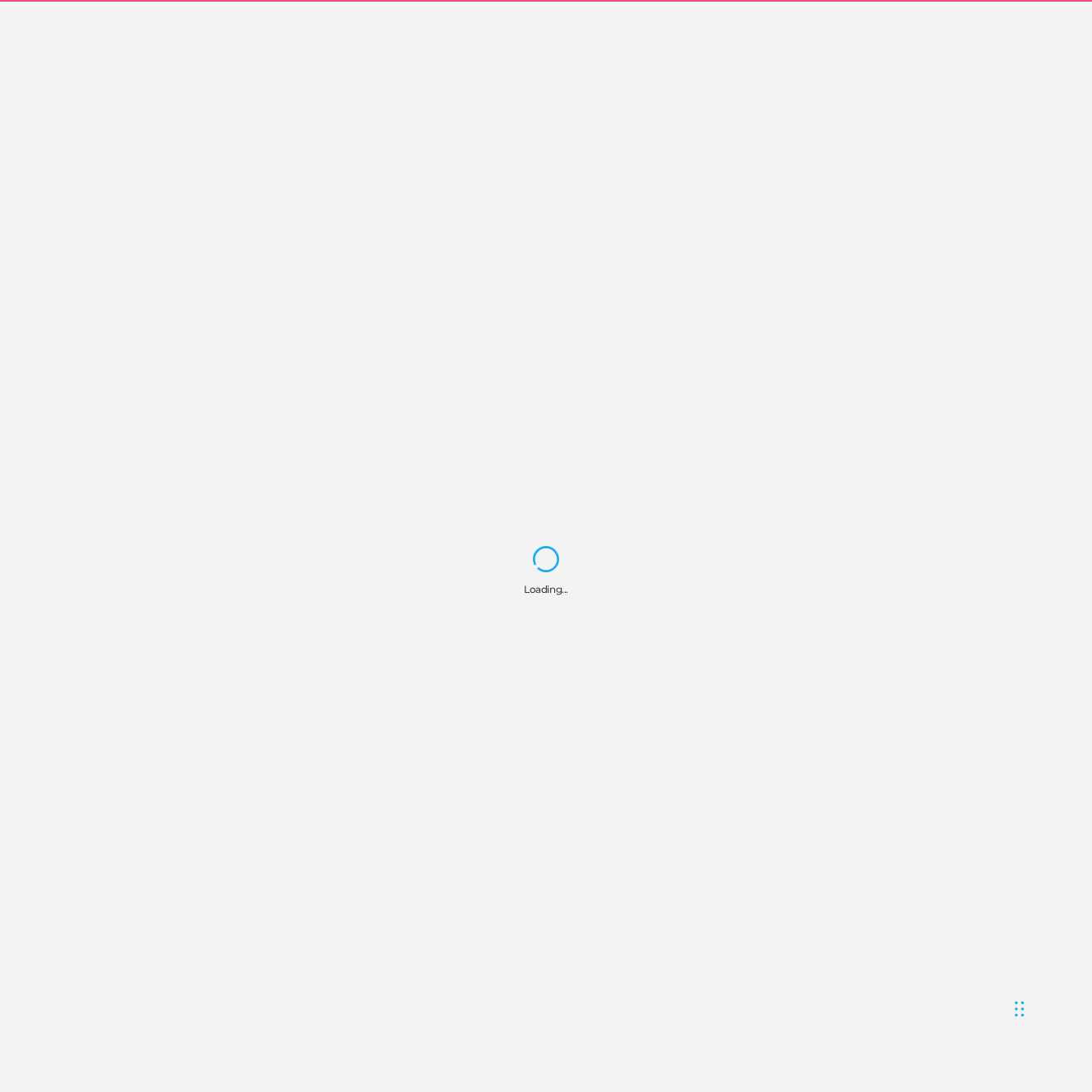
select select "se"
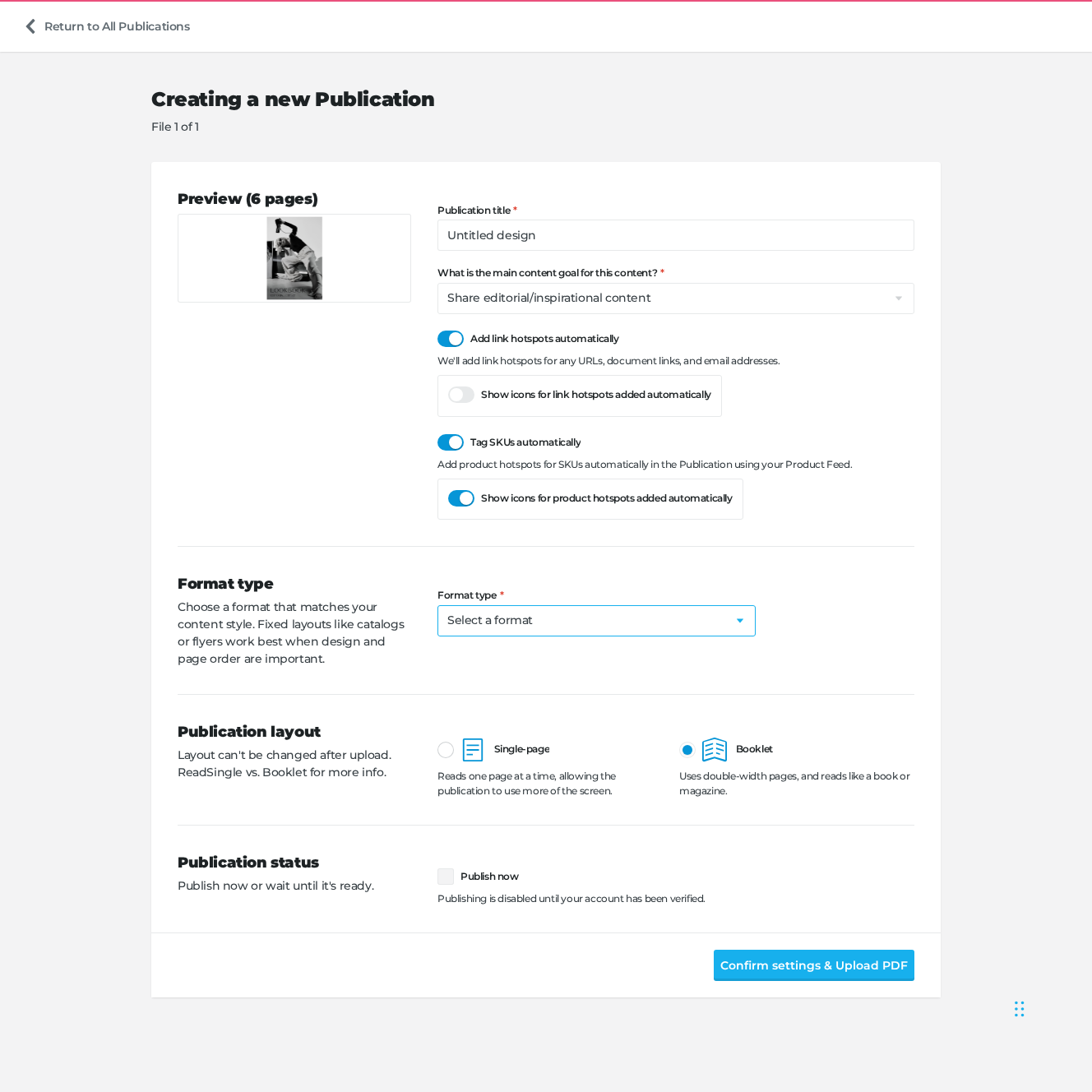
click at [489, 618] on select "Select a format Catalog Flyer Lookbook Magazine Brochure Direct mailer Social p…" at bounding box center [596, 620] width 318 height 31
select select "dm"
click at [363, 650] on p "Choose a format that matches your content style. Fixed layouts like catalogs or…" at bounding box center [294, 632] width 233 height 69
click at [496, 640] on div "Format type Select a format Catalog Flyer Lookbook Magazine Brochure Direct mai…" at bounding box center [676, 628] width 477 height 78
click at [522, 621] on select "Select a format Catalog Flyer Lookbook Magazine Brochure Direct mailer Social p…" at bounding box center [596, 620] width 318 height 31
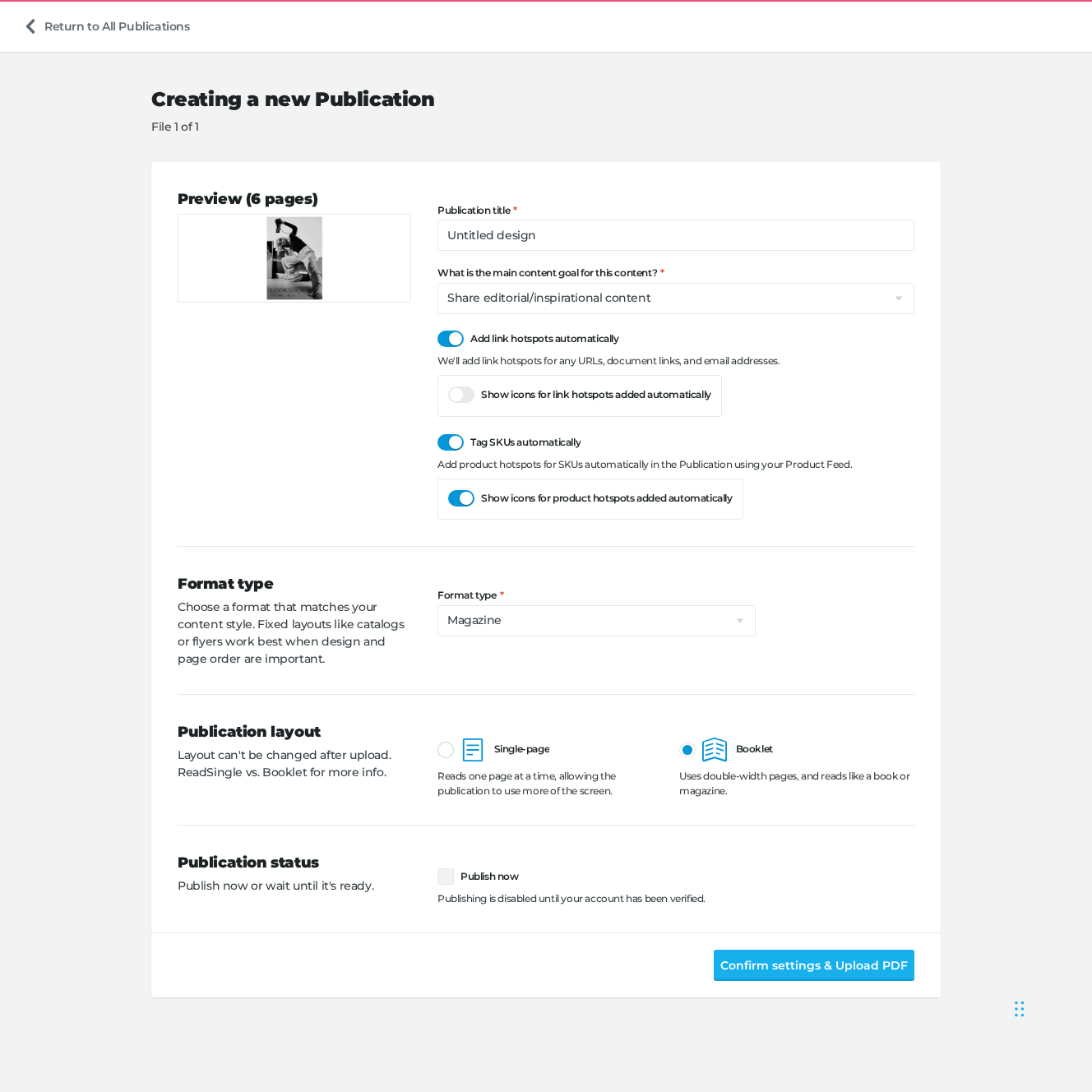
click at [217, 568] on div "Format type Choose a format that matches your content style. Fixed layouts like…" at bounding box center [545, 619] width 737 height 148
click at [473, 618] on select "Select a format Catalog Flyer Lookbook Magazine Brochure Direct mailer Social p…" at bounding box center [596, 620] width 318 height 31
click at [741, 964] on span "Confirm settings & Upload PDF" at bounding box center [814, 965] width 187 height 18
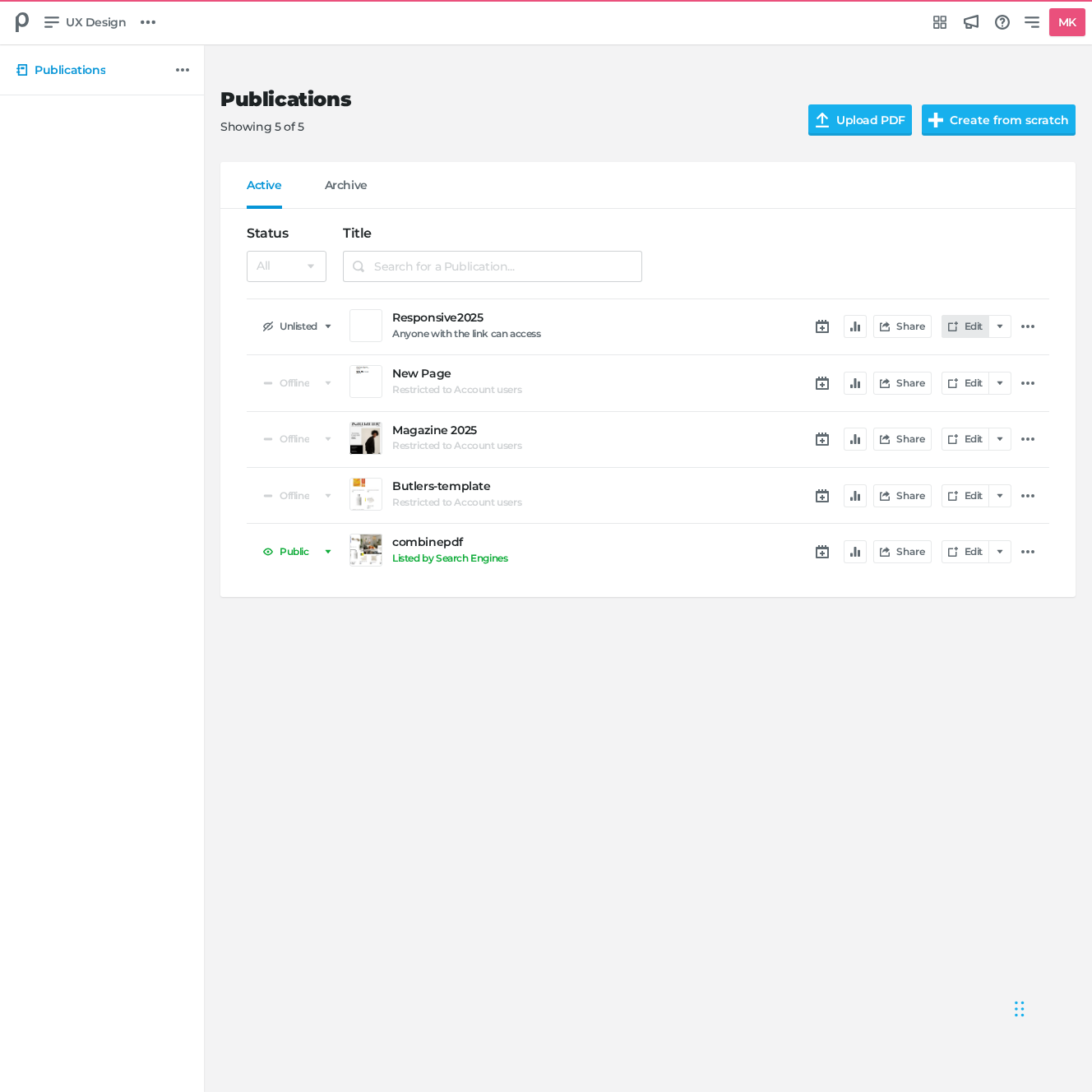
click at [962, 330] on link "Edit" at bounding box center [965, 326] width 48 height 23
